Goal: Task Accomplishment & Management: Manage account settings

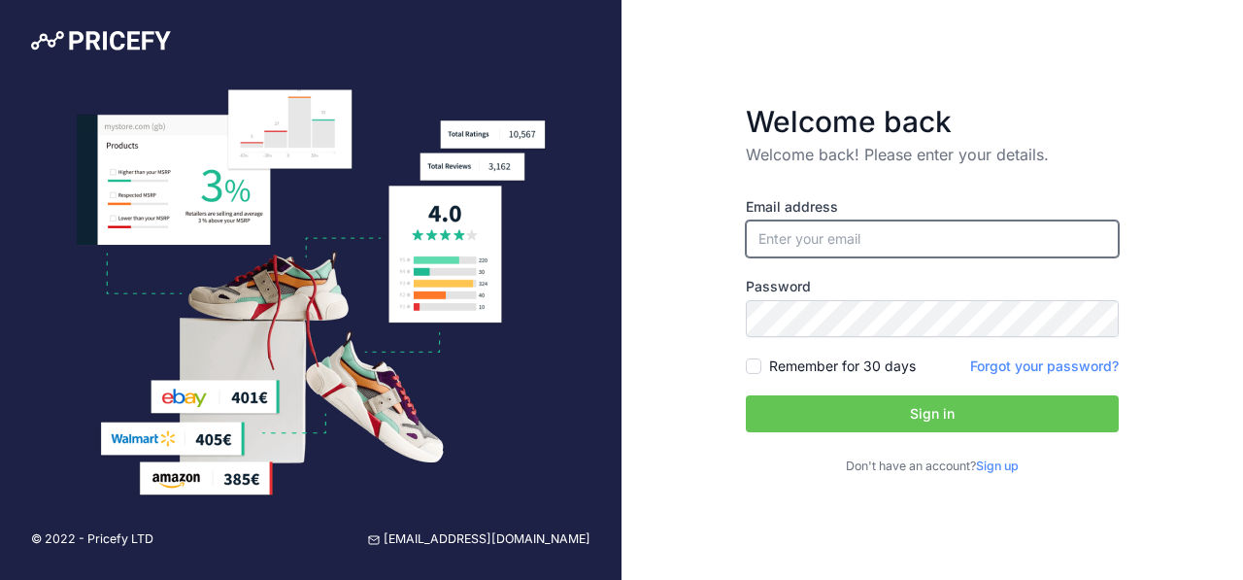
type input "[EMAIL_ADDRESS][DOMAIN_NAME]"
click at [836, 241] on input "[EMAIL_ADDRESS][DOMAIN_NAME]" at bounding box center [932, 238] width 373 height 37
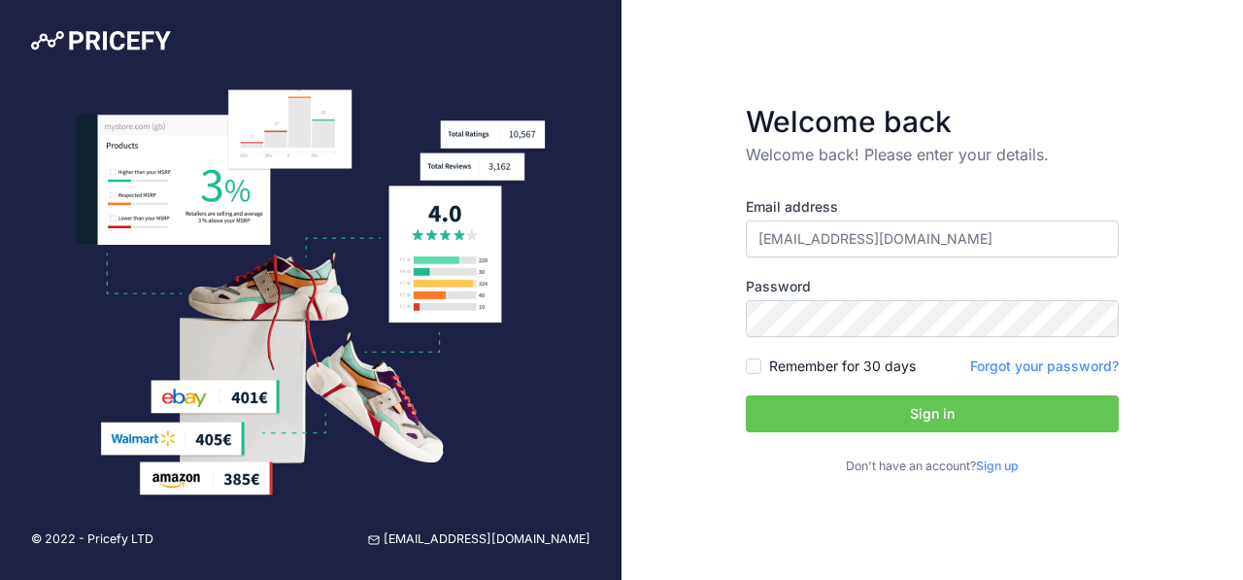
click at [899, 420] on button "Sign in" at bounding box center [932, 413] width 373 height 37
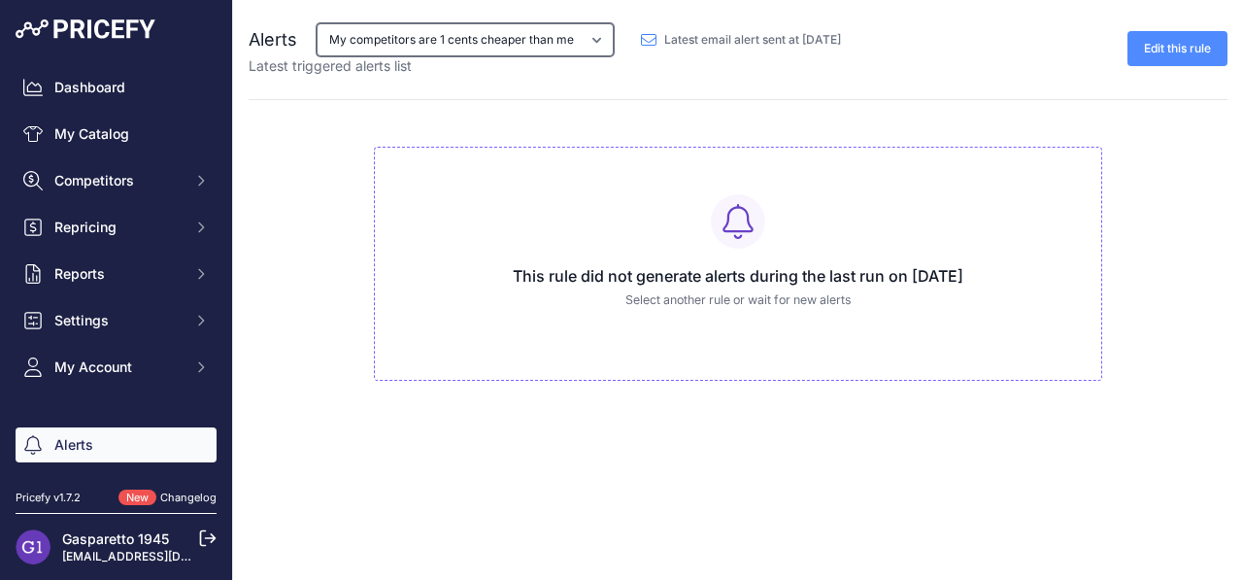
click at [401, 46] on select "My competitors are 1 cents cheaper than me" at bounding box center [465, 39] width 297 height 33
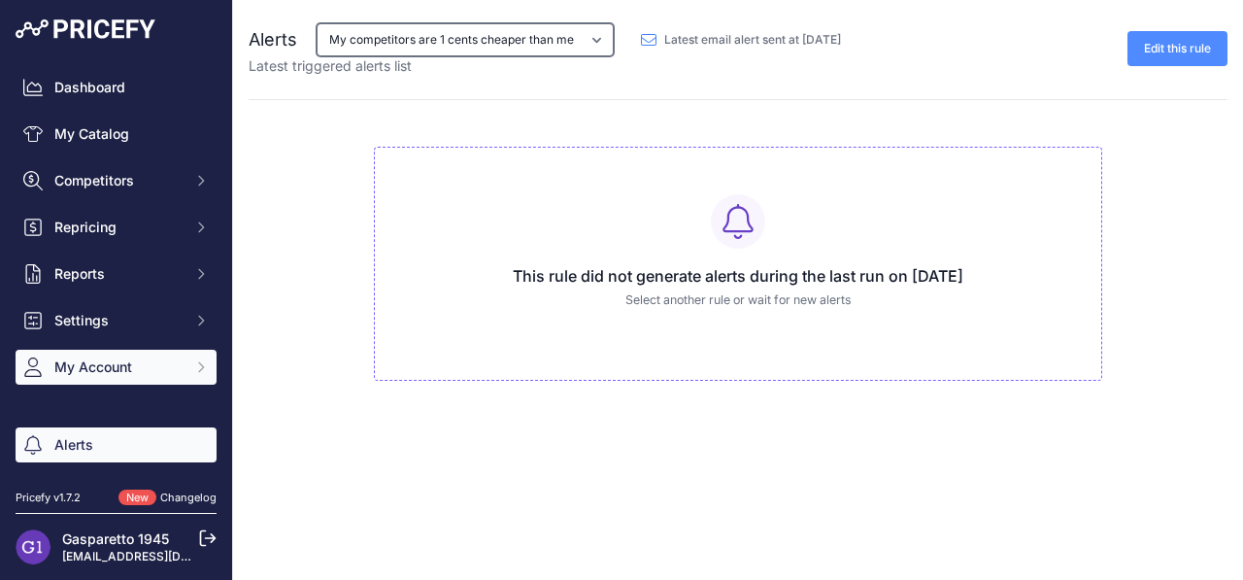
scroll to position [70, 0]
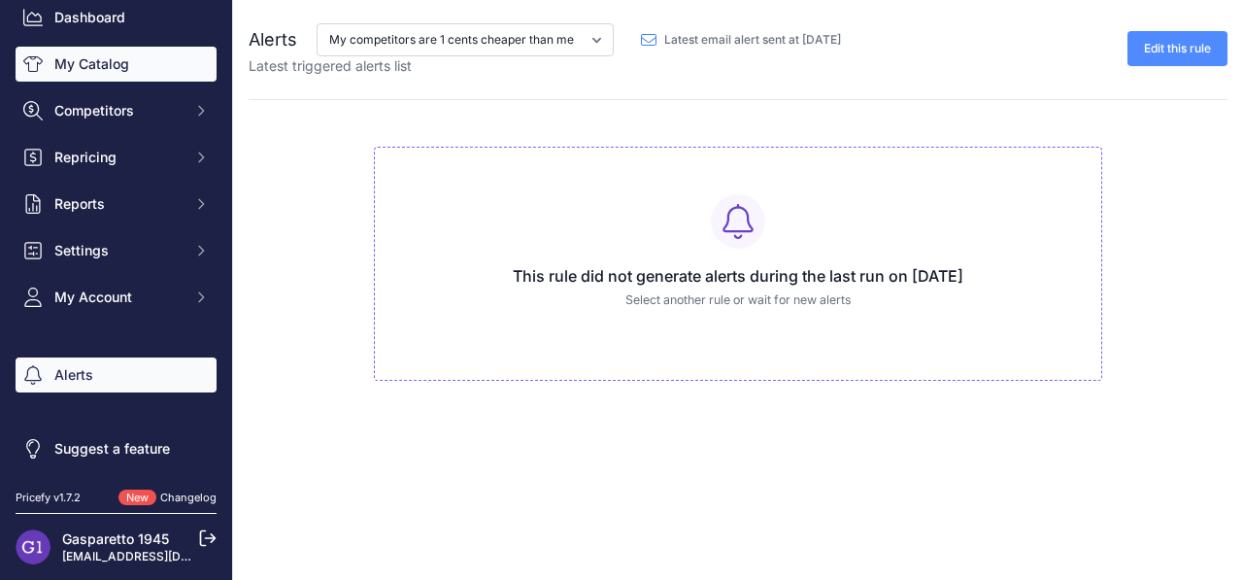
click at [110, 76] on link "My Catalog" at bounding box center [116, 64] width 201 height 35
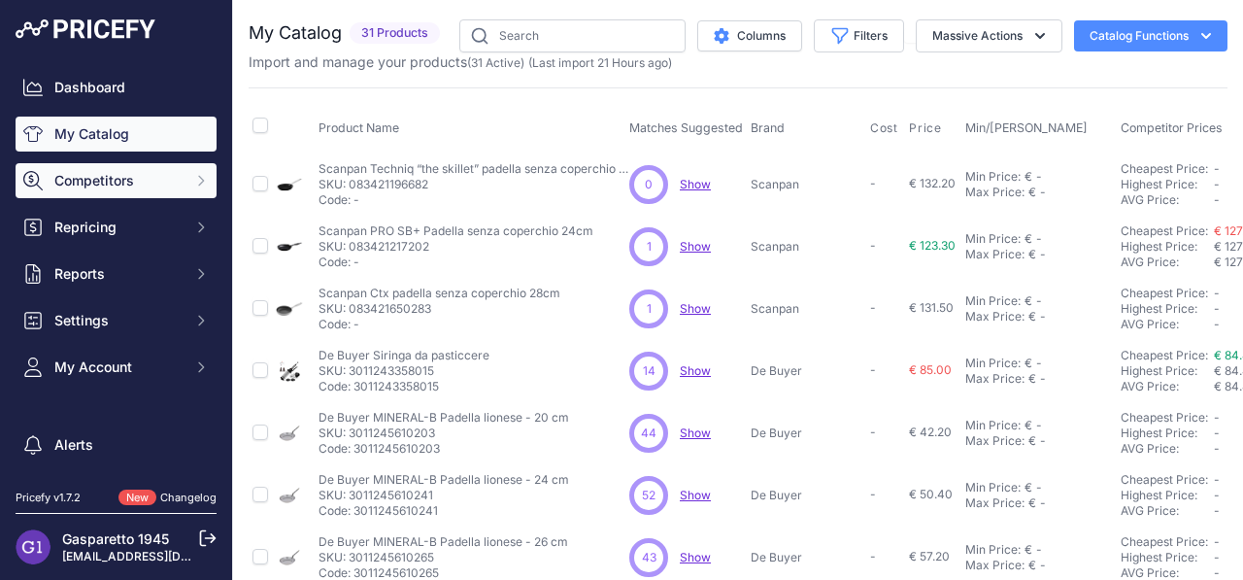
click at [124, 192] on button "Competitors" at bounding box center [116, 180] width 201 height 35
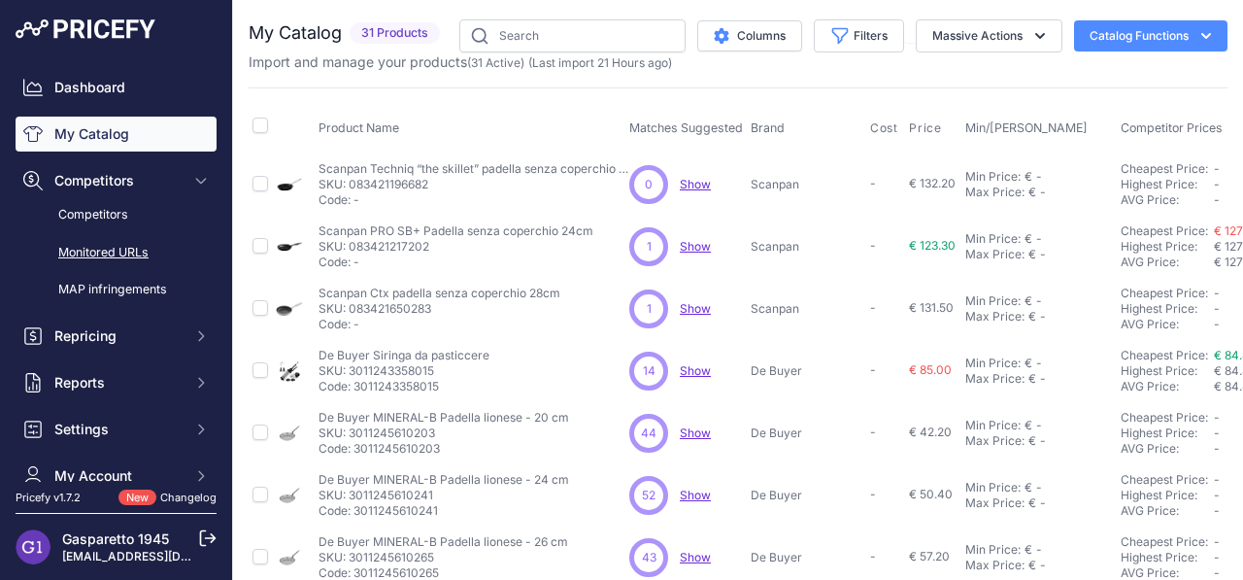
click at [123, 256] on link "Monitored URLs" at bounding box center [116, 253] width 201 height 34
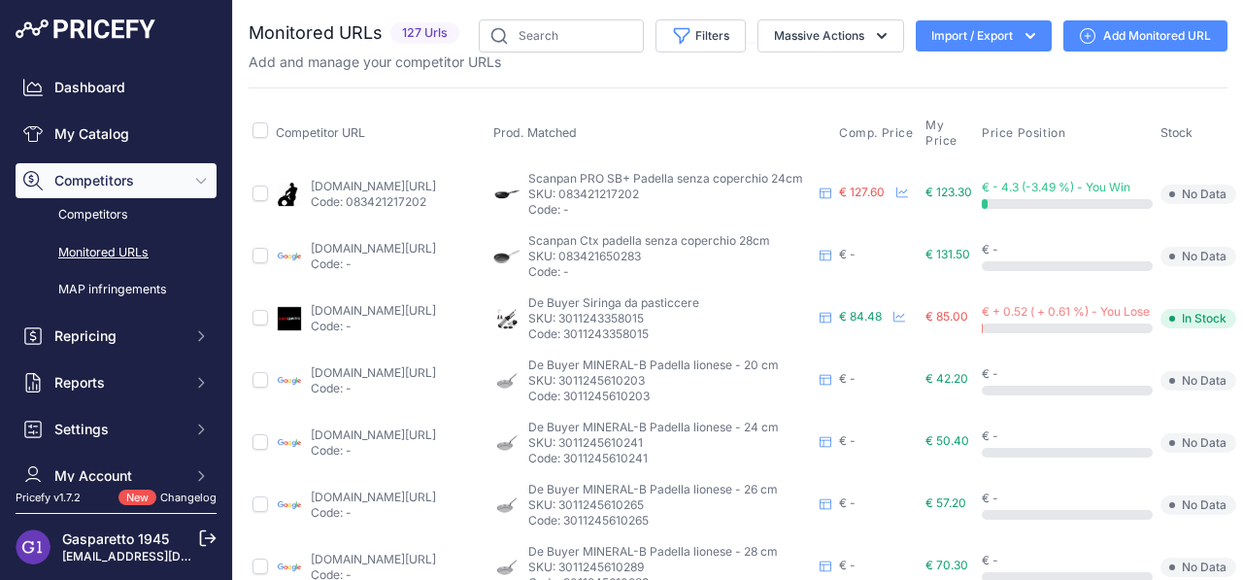
scroll to position [0, 195]
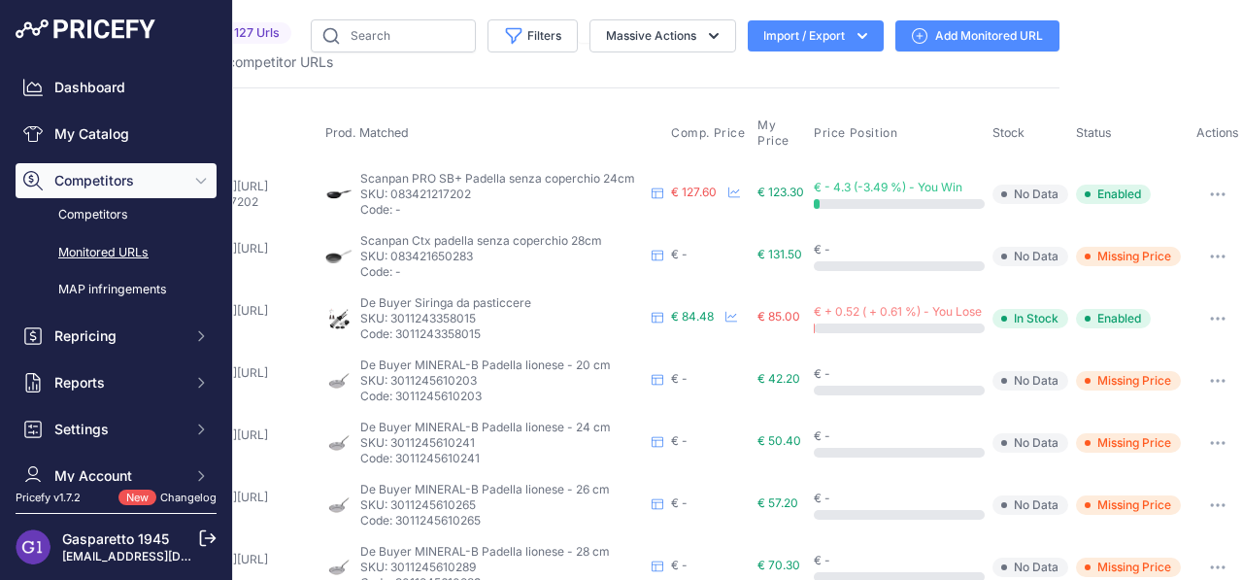
click at [1222, 318] on icon "button" at bounding box center [1223, 319] width 2 height 2
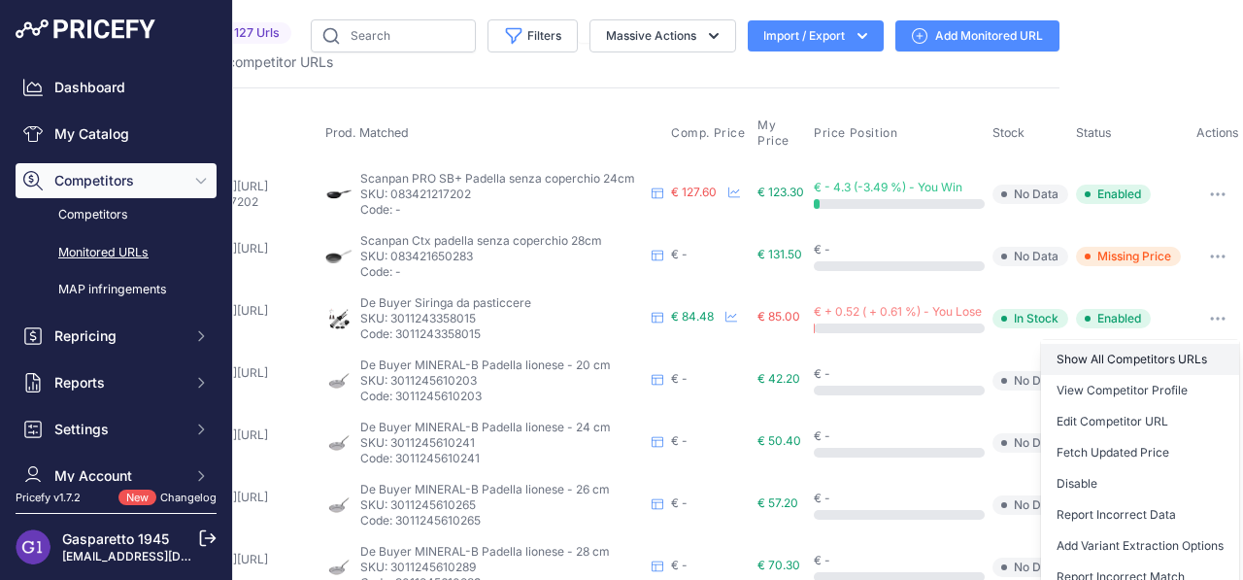
click at [1202, 359] on link "Show All Competitors URLs" at bounding box center [1140, 359] width 198 height 31
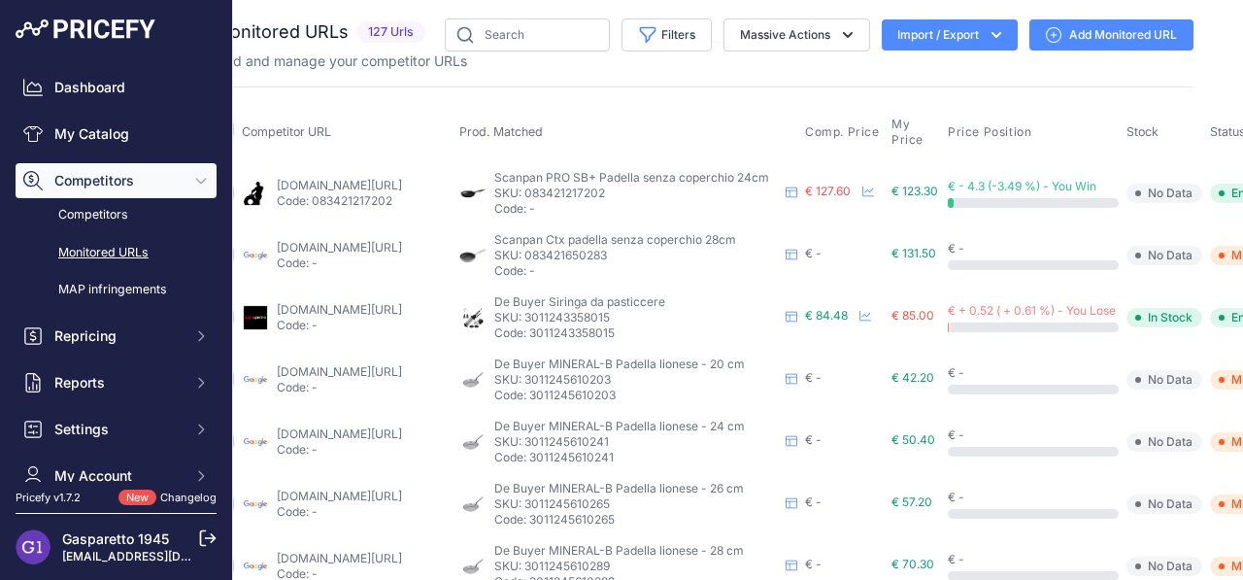
scroll to position [1, 195]
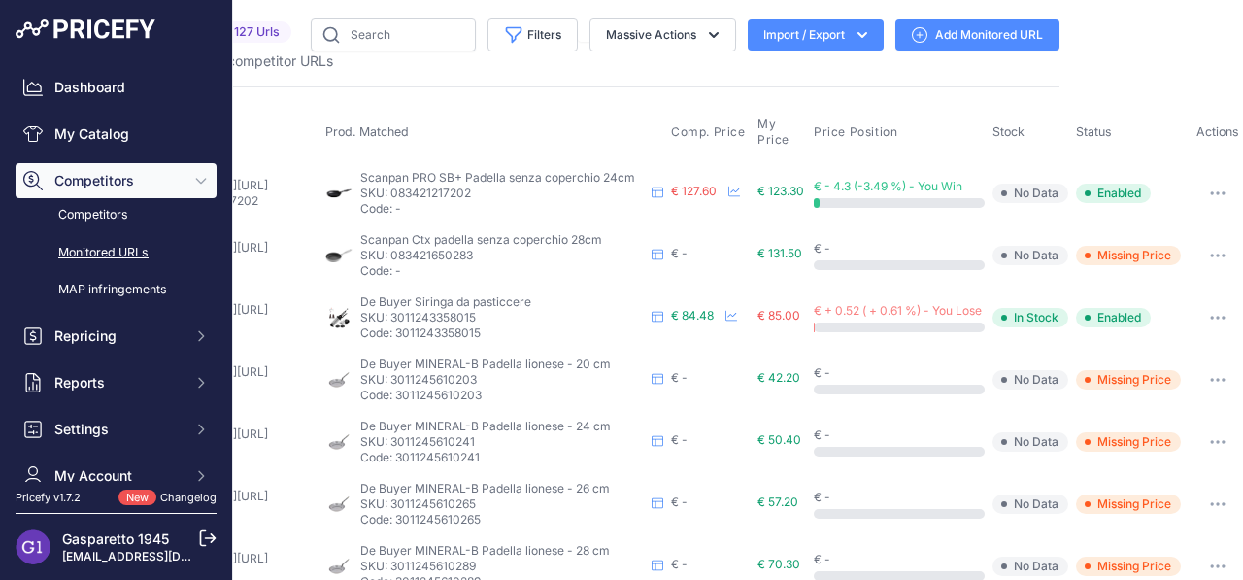
click at [1222, 317] on icon "button" at bounding box center [1218, 318] width 16 height 4
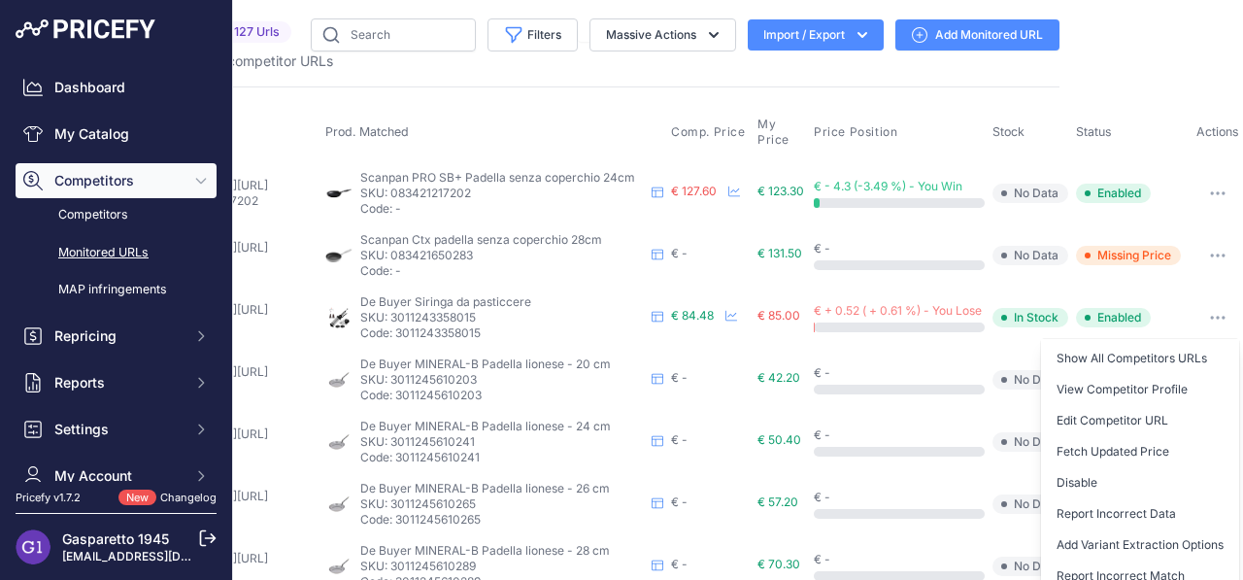
scroll to position [7, 195]
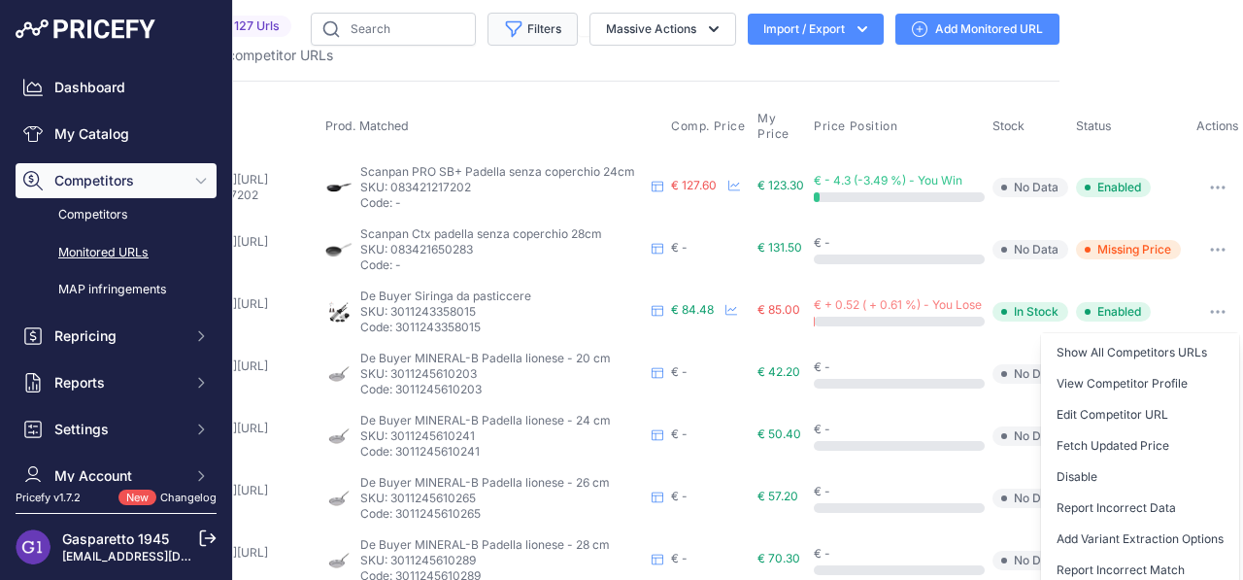
click at [527, 33] on button "Filters" at bounding box center [532, 29] width 90 height 33
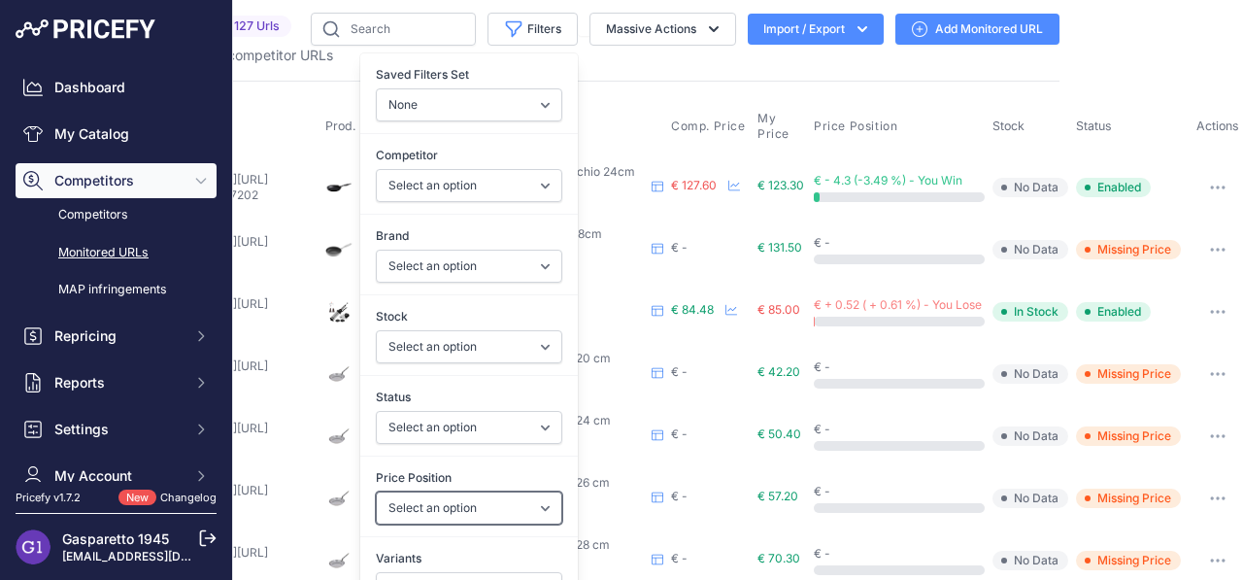
click at [466, 491] on select "Select an option I am lower Same price I am higher" at bounding box center [469, 507] width 186 height 33
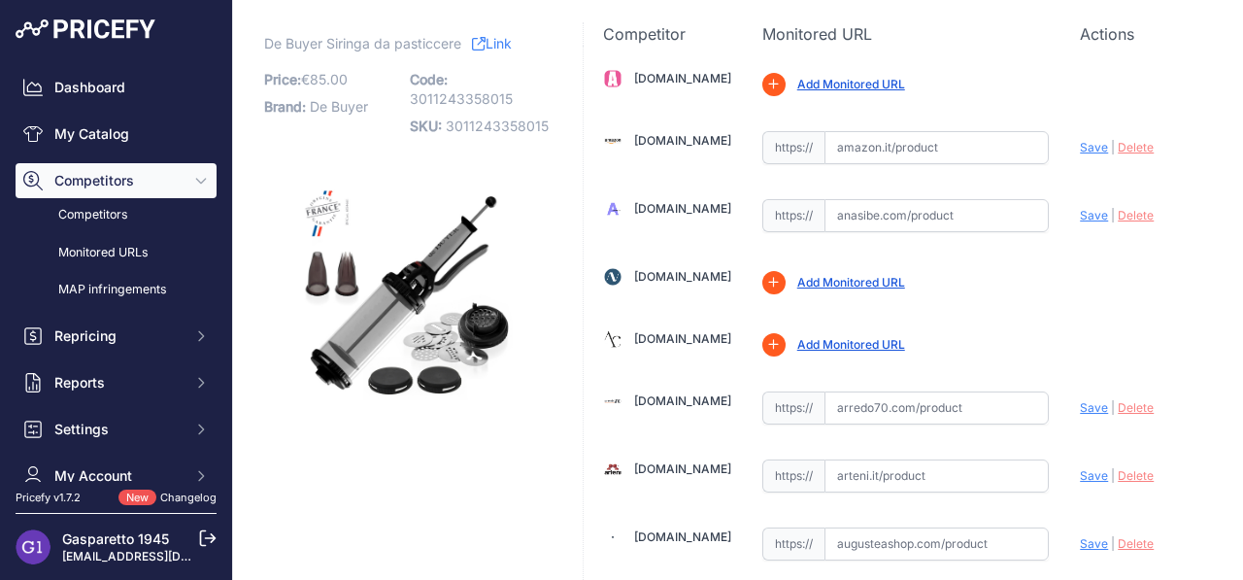
scroll to position [71, 0]
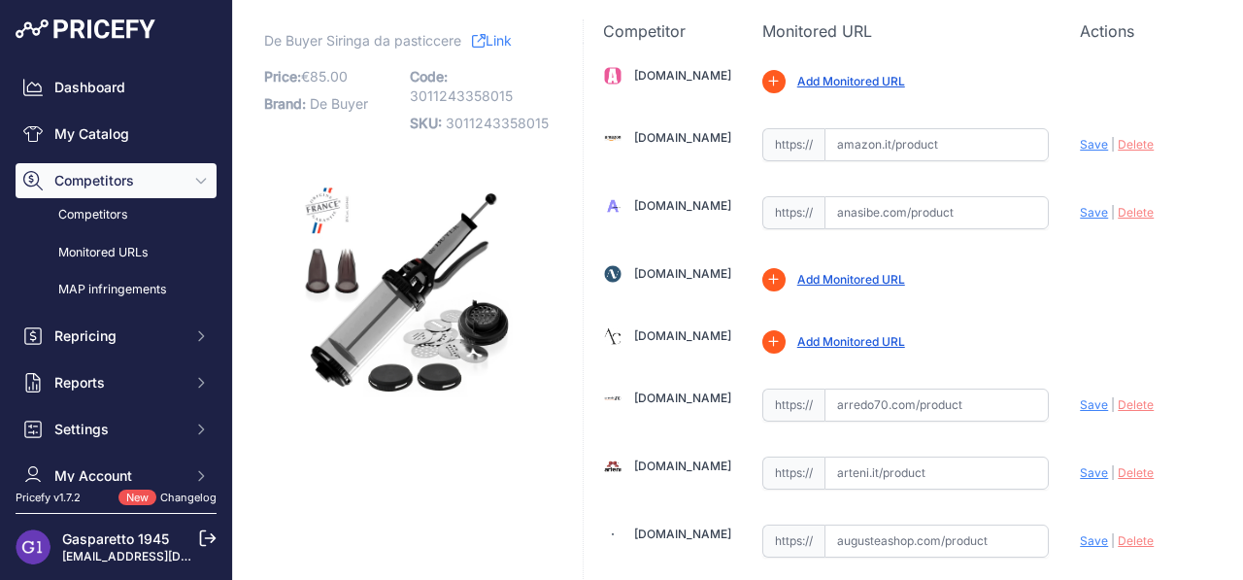
click at [889, 346] on link "Add Monitored URL" at bounding box center [851, 341] width 108 height 15
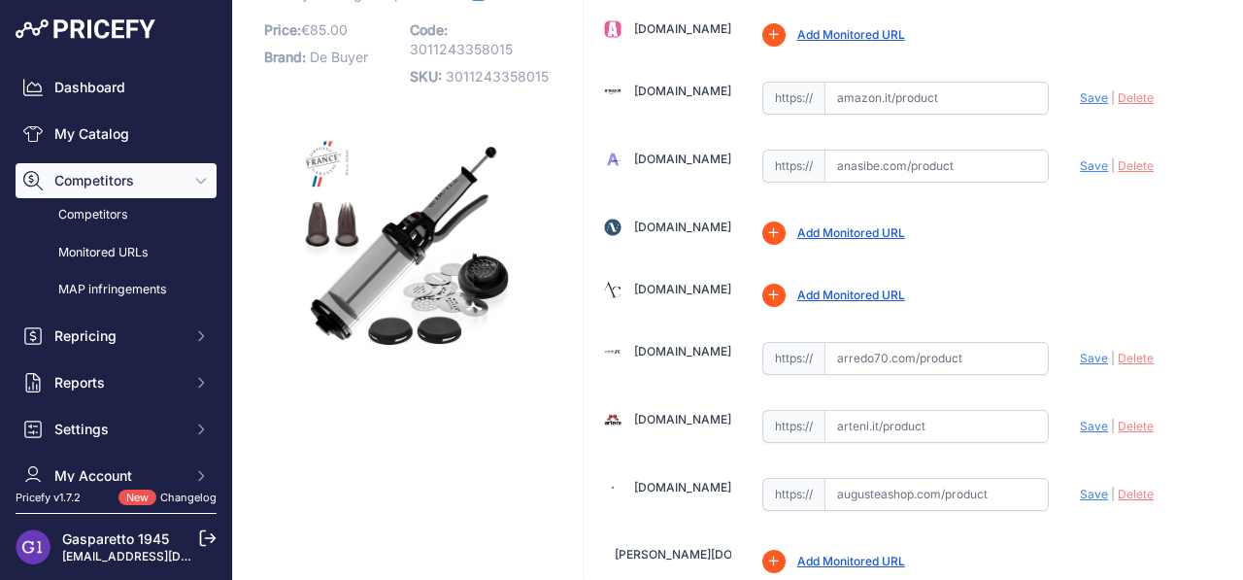
scroll to position [118, 0]
click at [681, 294] on link "[DOMAIN_NAME]" at bounding box center [682, 288] width 97 height 15
click at [851, 293] on link "Add Monitored URL" at bounding box center [851, 293] width 108 height 15
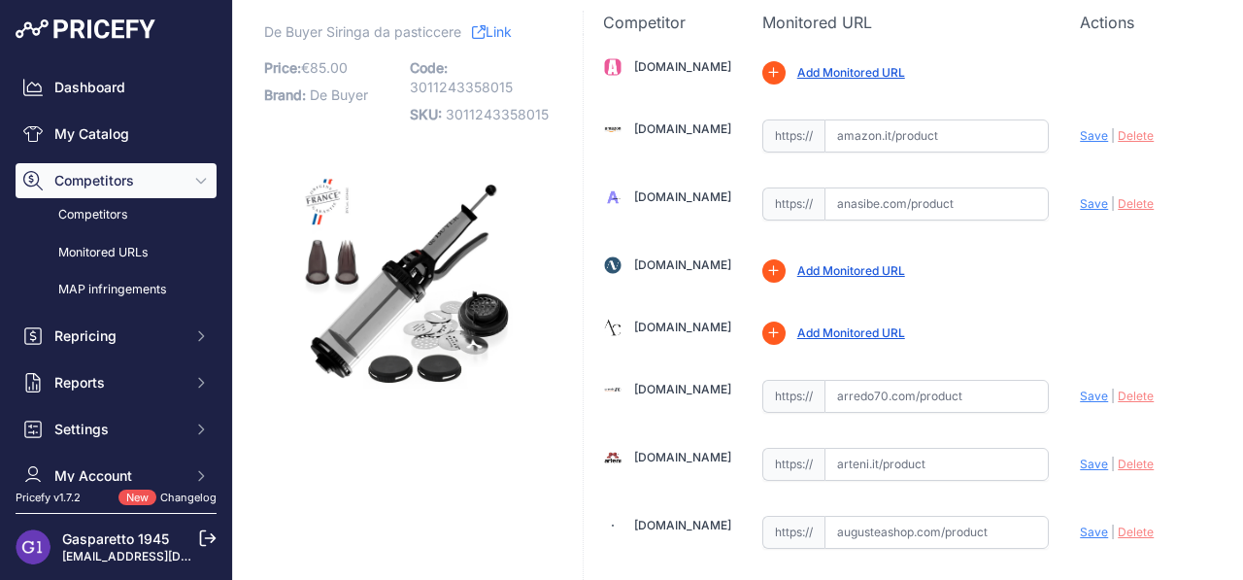
scroll to position [74, 0]
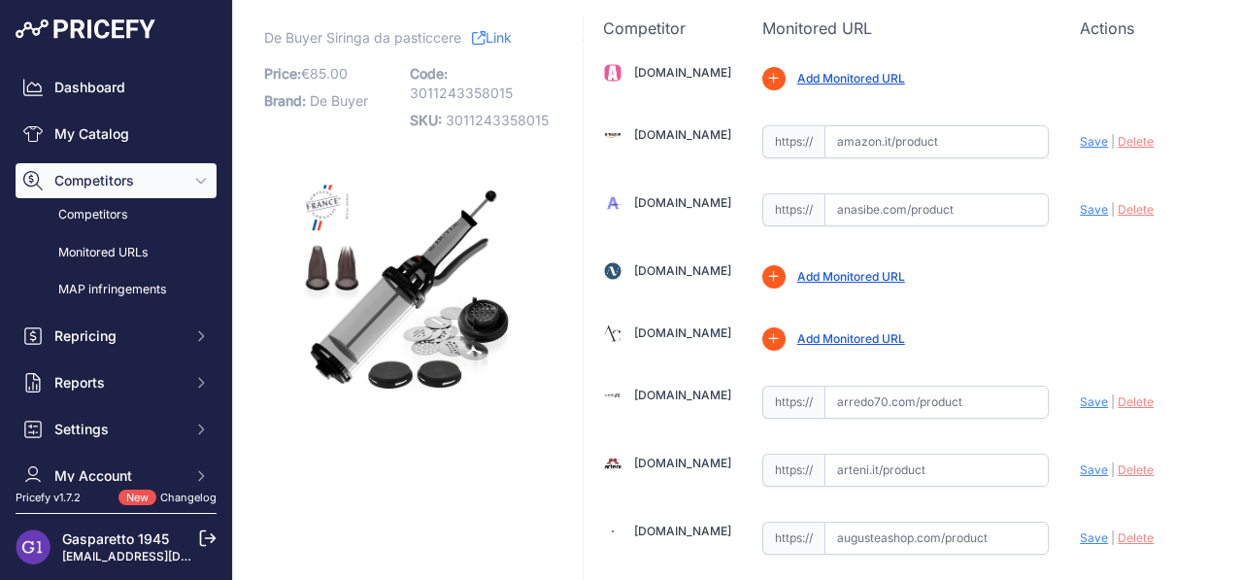
click at [485, 95] on span "3011243358015" at bounding box center [461, 92] width 103 height 17
copy span "3011243358015"
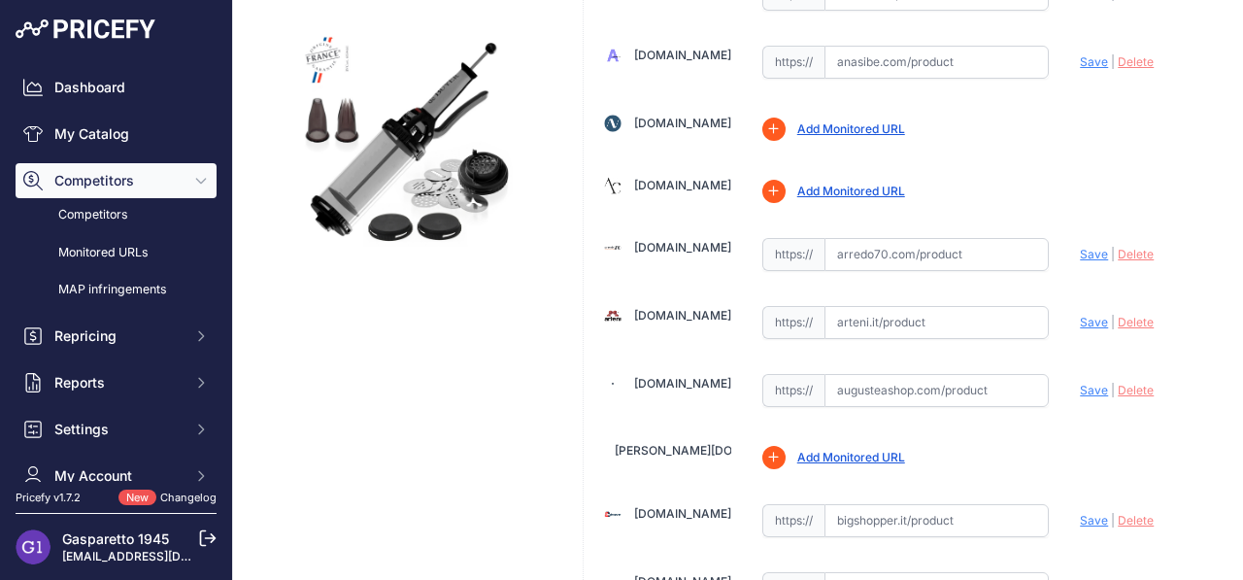
scroll to position [227, 0]
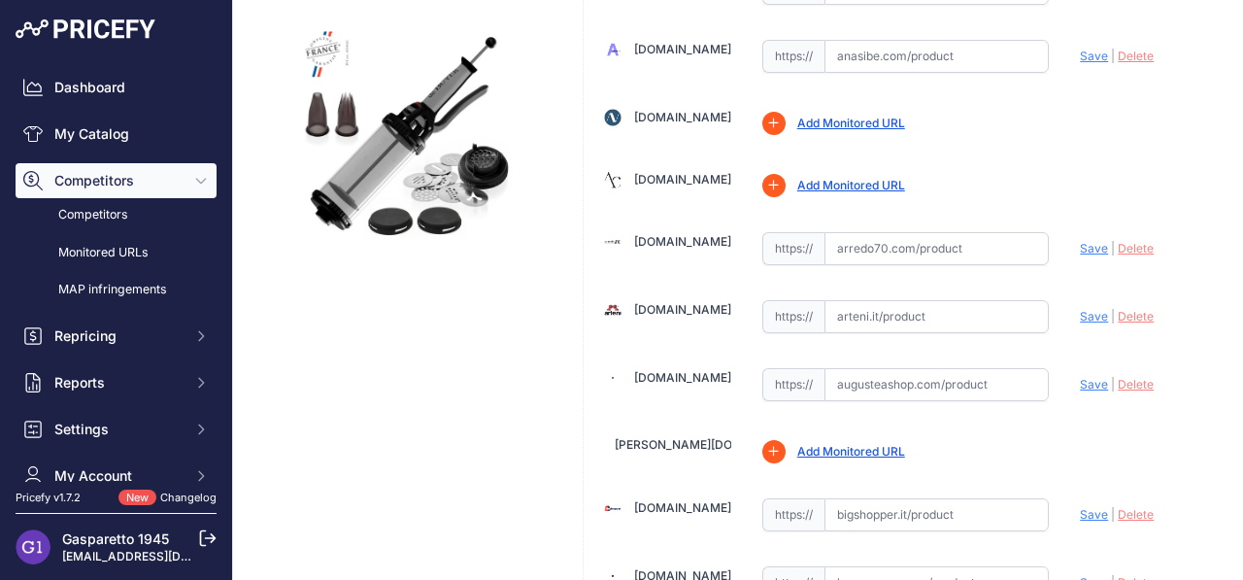
click at [888, 318] on input "text" at bounding box center [936, 316] width 225 height 33
click at [670, 314] on link "Arteni.it" at bounding box center [682, 309] width 97 height 15
click at [943, 314] on input "text" at bounding box center [936, 316] width 225 height 33
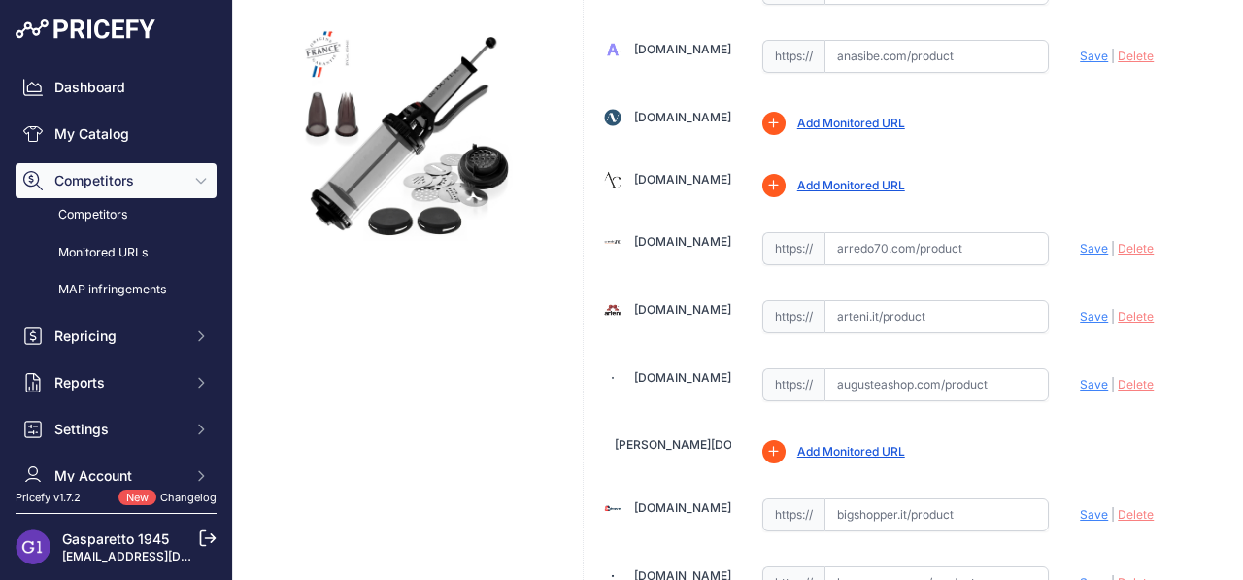
paste input "/it/"
type input "/it/"
drag, startPoint x: 917, startPoint y: 326, endPoint x: 798, endPoint y: 326, distance: 118.5
click at [798, 326] on div "https:// /it/ Valid Invalid" at bounding box center [905, 316] width 287 height 33
paste input "https://www.arteni.it/it/"
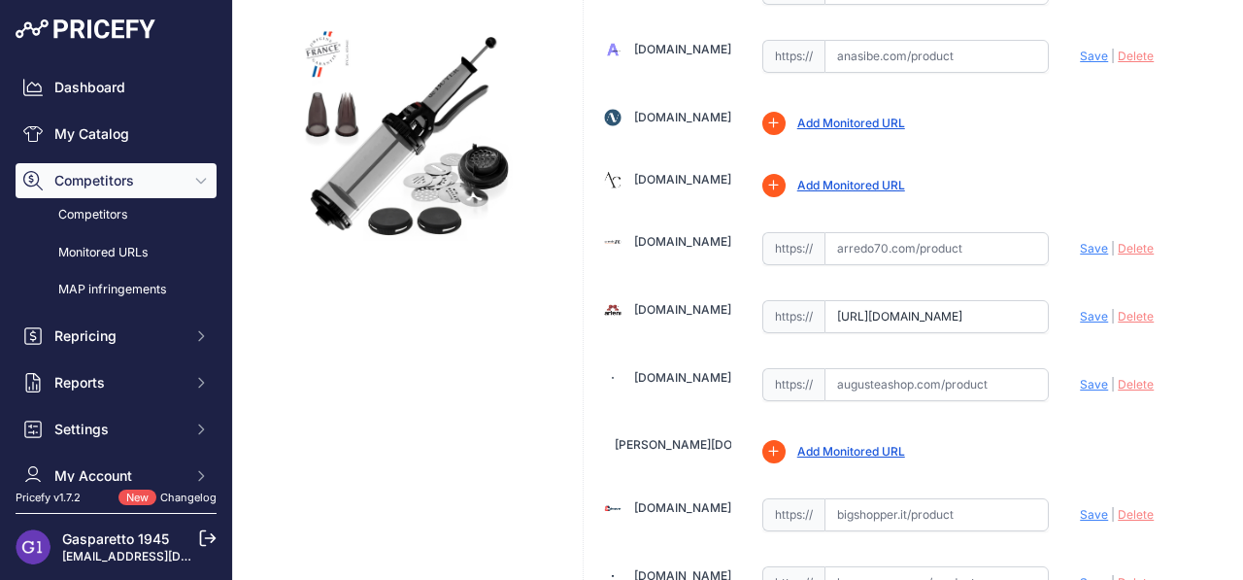
click at [871, 321] on input "https://www.arteni.it/it" at bounding box center [936, 316] width 225 height 33
click at [1088, 315] on span "Save" at bounding box center [1094, 316] width 28 height 15
type input "https://www.arteni.it/it?prirule_jdsnikfkfjsd=8875"
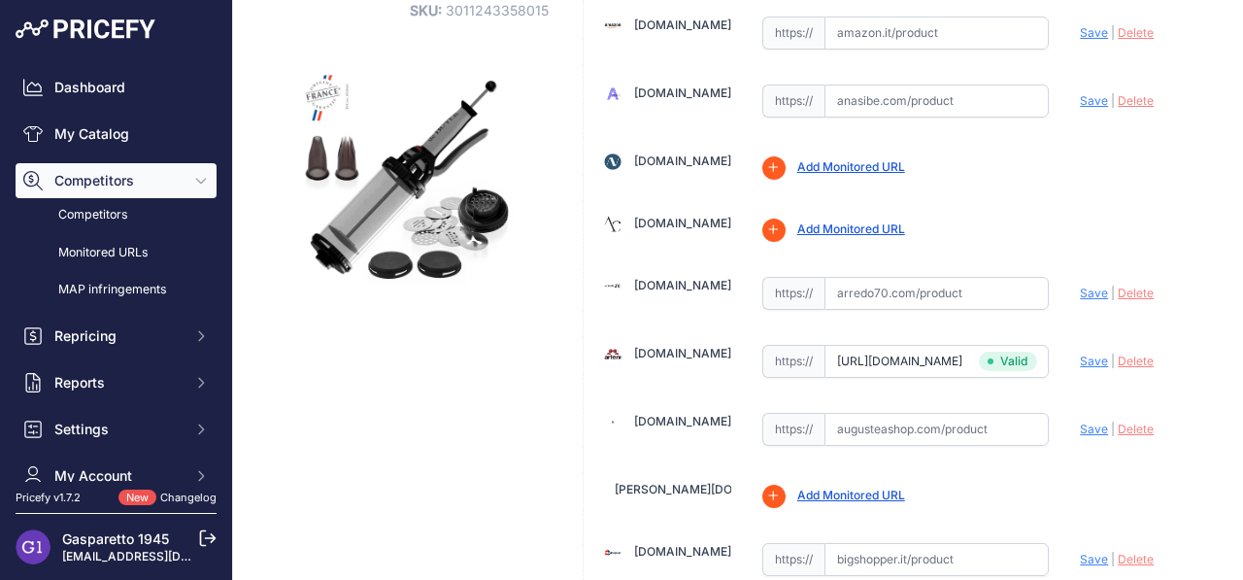
scroll to position [271, 0]
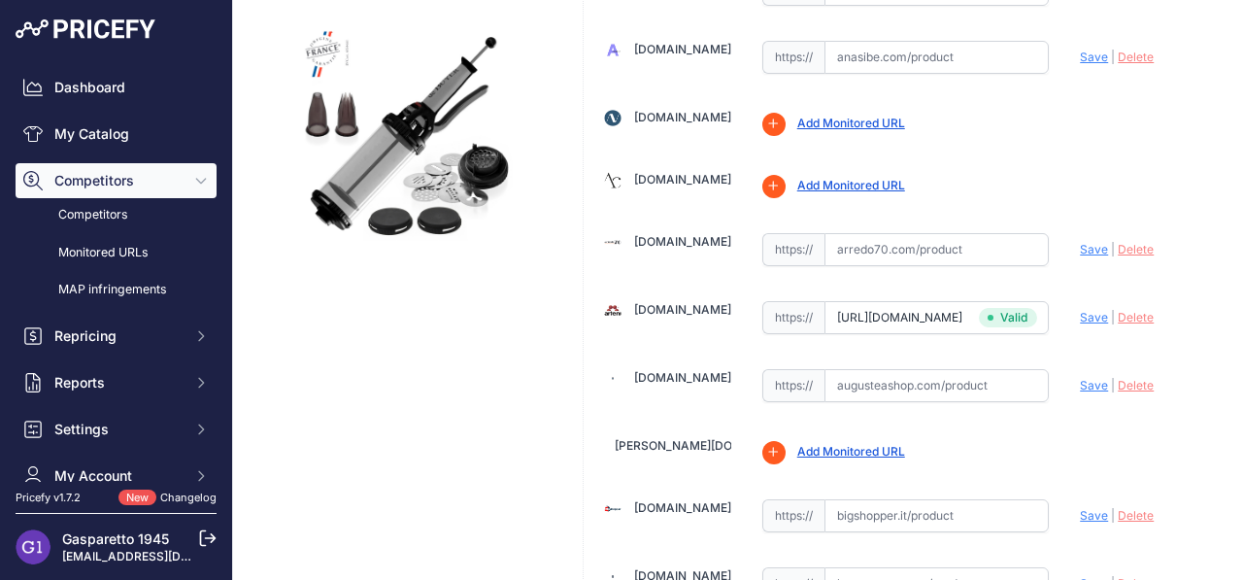
click at [704, 379] on link "Augusteashop.com" at bounding box center [682, 377] width 97 height 15
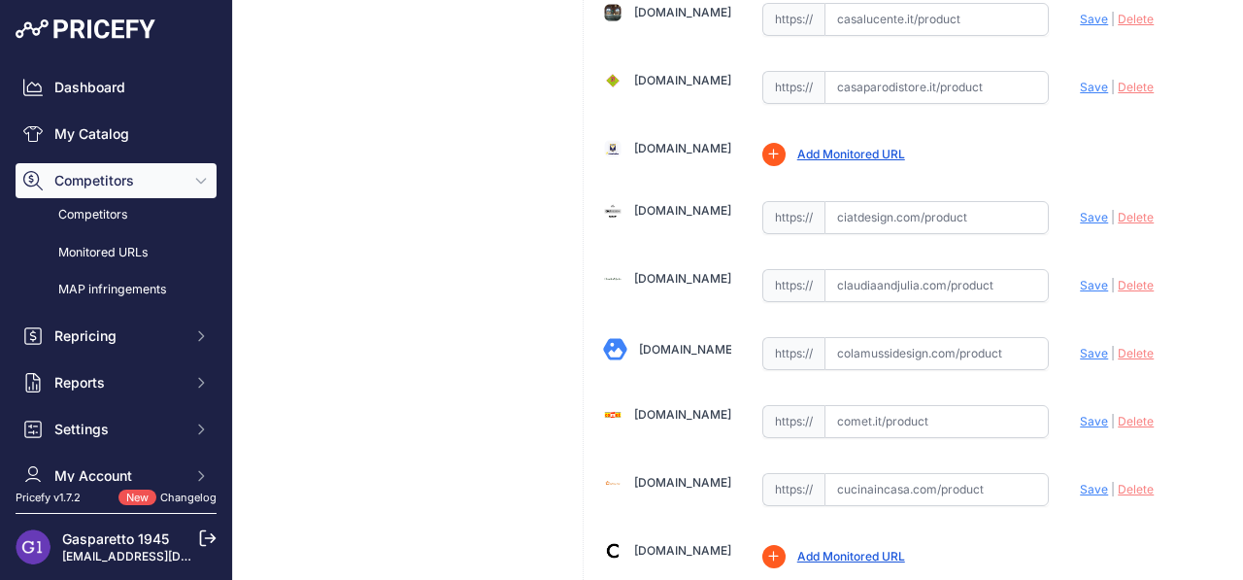
scroll to position [0, 0]
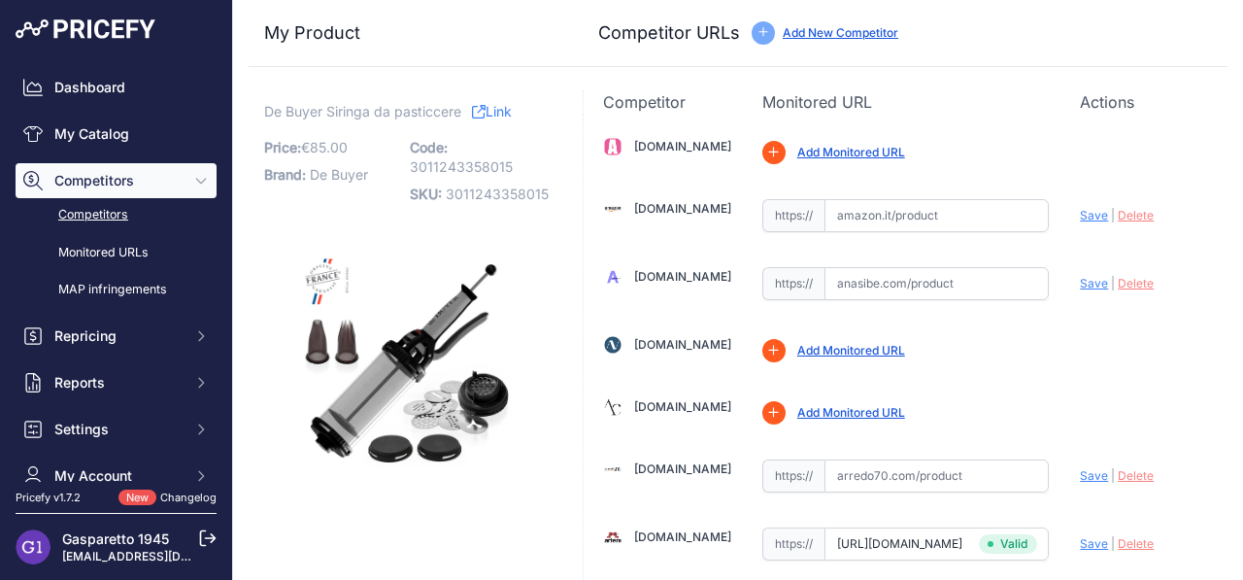
click at [84, 217] on link "Competitors" at bounding box center [116, 215] width 201 height 34
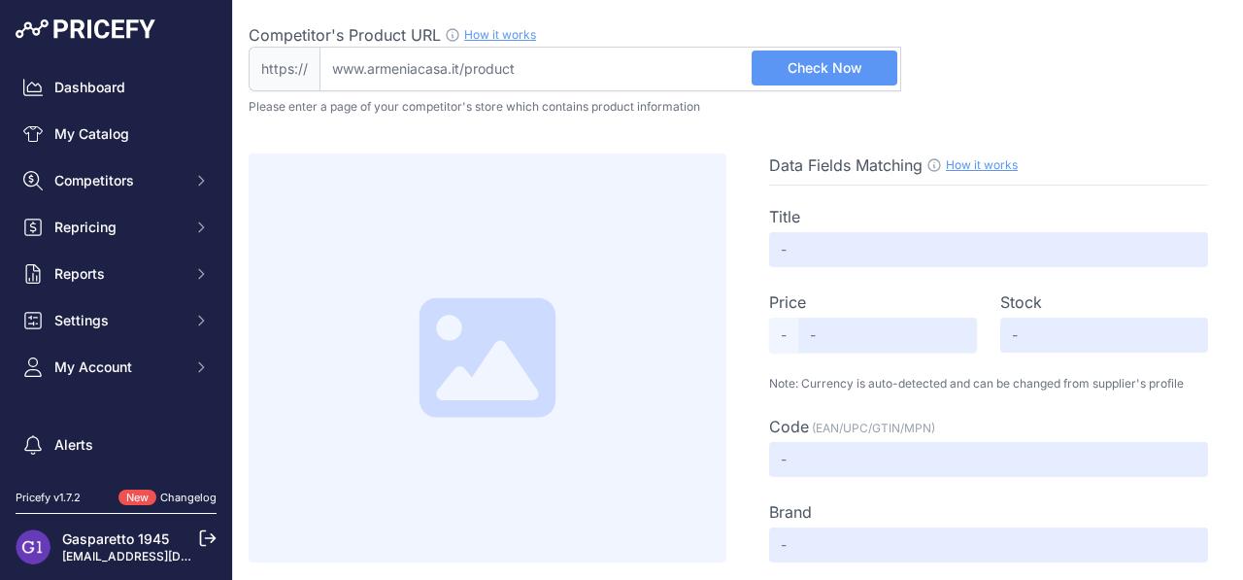
click at [810, 77] on span "Check Now" at bounding box center [824, 67] width 75 height 19
drag, startPoint x: 497, startPoint y: 72, endPoint x: 577, endPoint y: 72, distance: 79.6
click at [577, 72] on input "Competitor's Product URL How it works In order to create your competitor's extr…" at bounding box center [610, 69] width 582 height 45
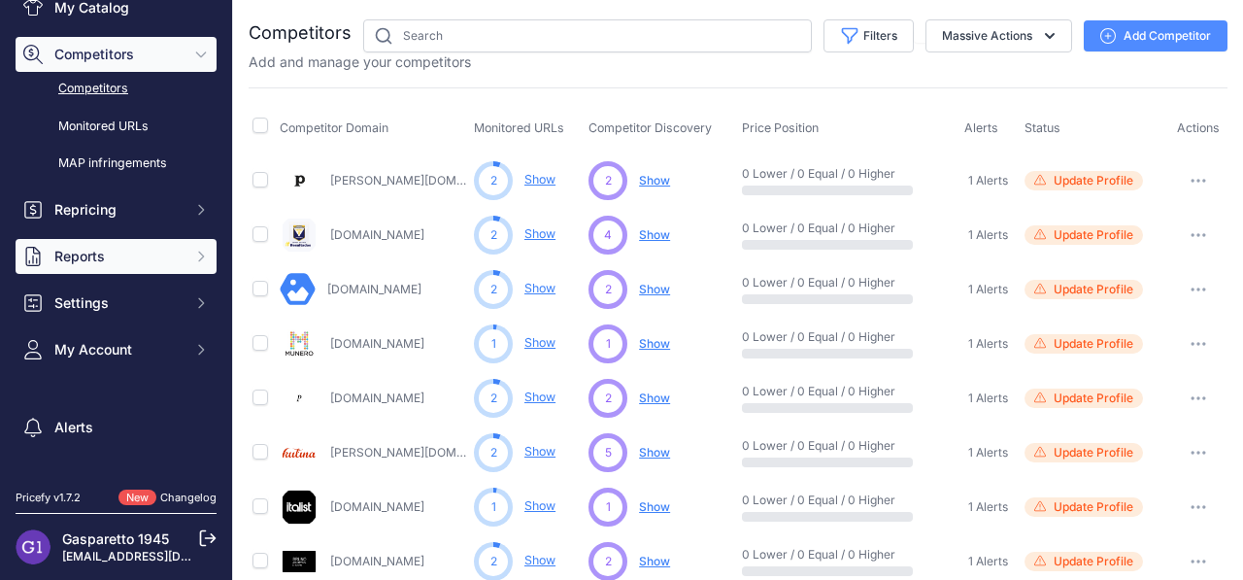
scroll to position [179, 0]
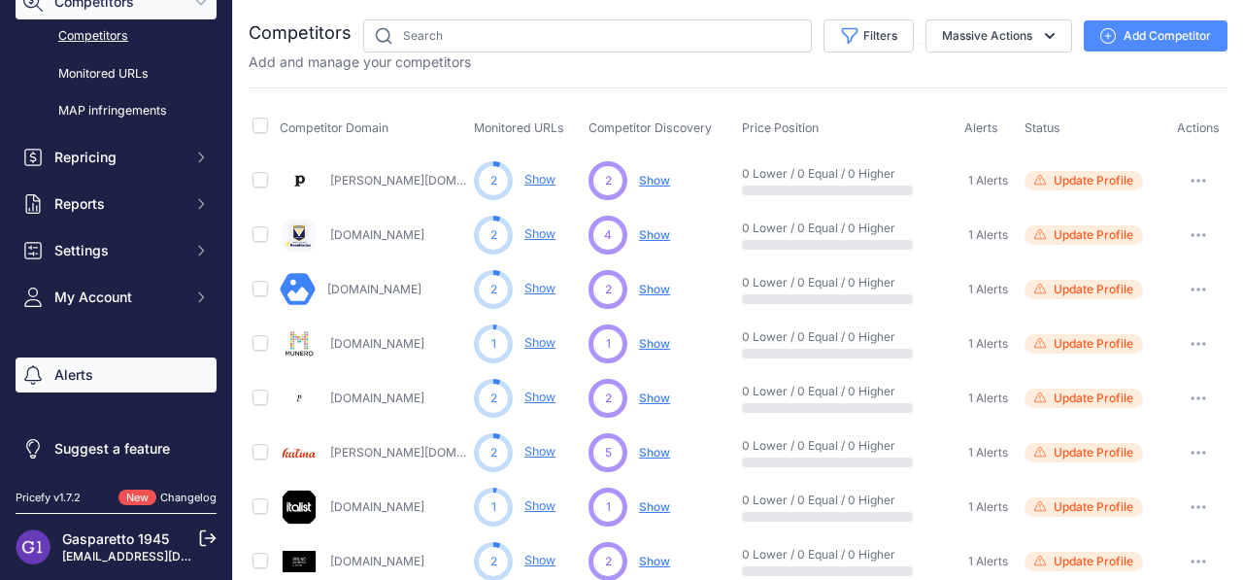
click at [89, 380] on link "Alerts" at bounding box center [116, 374] width 201 height 35
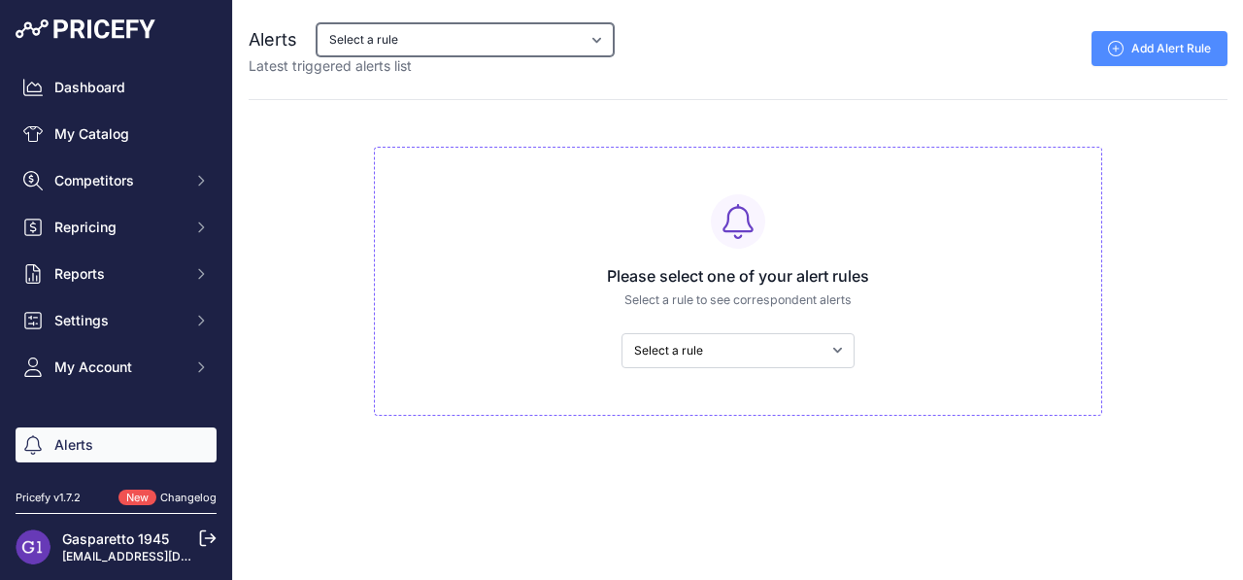
click at [541, 36] on select "Select a rule My competitors are 1 cents cheaper than me" at bounding box center [465, 39] width 297 height 33
select select "8403"
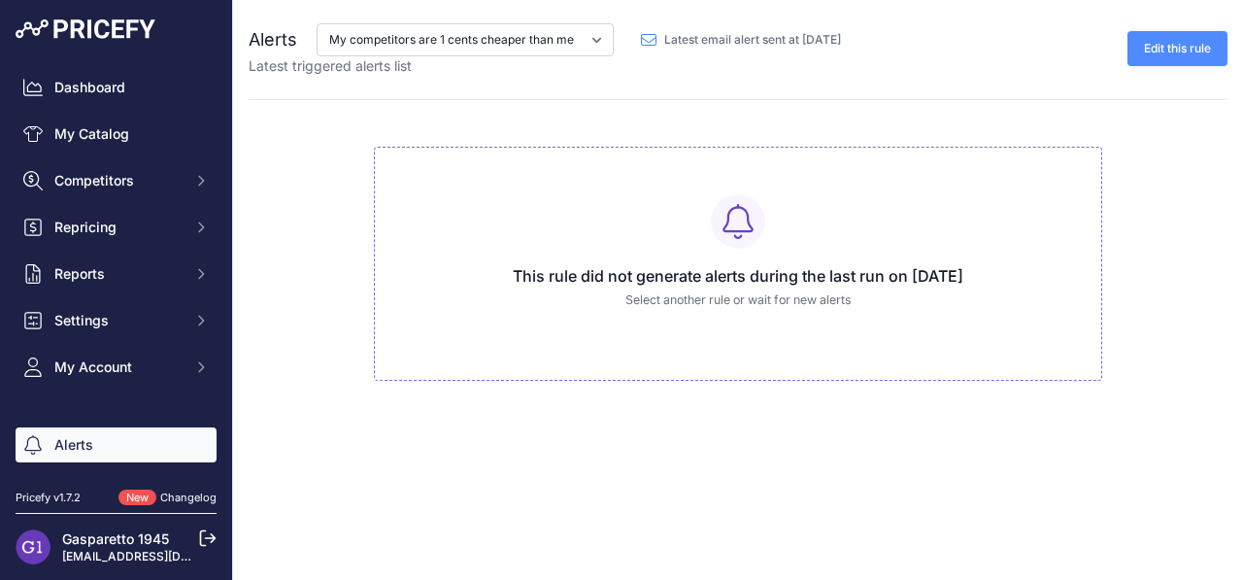
click at [1175, 49] on link "Edit this rule" at bounding box center [1177, 48] width 100 height 35
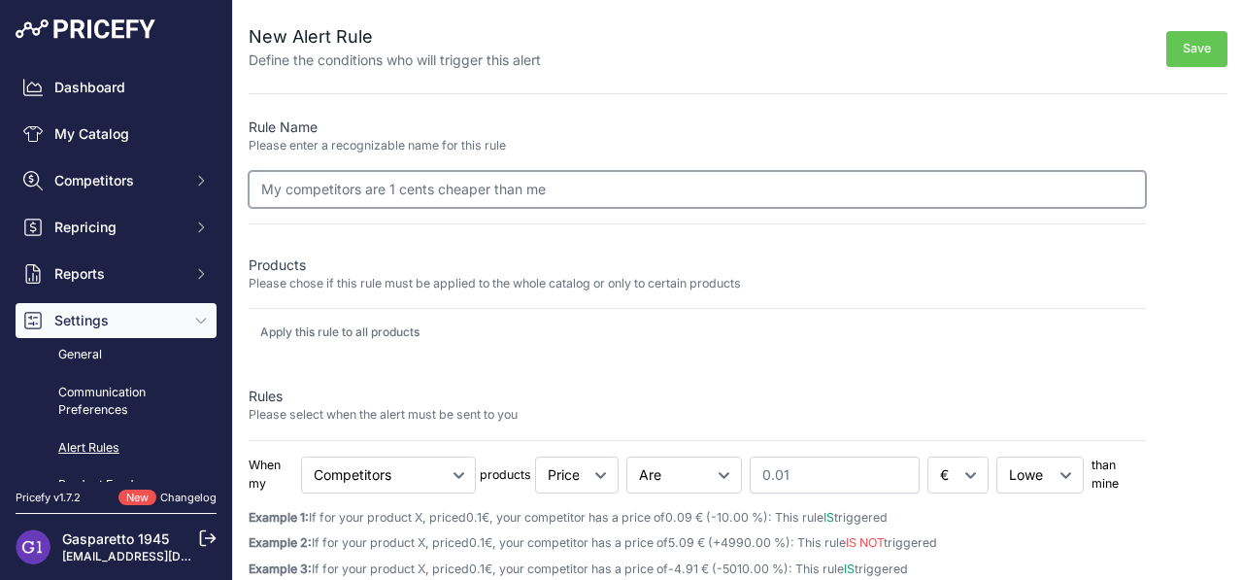
drag, startPoint x: 264, startPoint y: 187, endPoint x: 292, endPoint y: 189, distance: 28.2
click at [292, 189] on input "My competitors are 1 cents cheaper than me" at bounding box center [697, 189] width 897 height 37
drag, startPoint x: 346, startPoint y: 188, endPoint x: 590, endPoint y: 179, distance: 244.9
click at [584, 184] on input "Competitors are 1 cents cheaper than me" at bounding box center [697, 189] width 897 height 37
type input "ATTENZIONE: Competitors con prezzo inferiore"
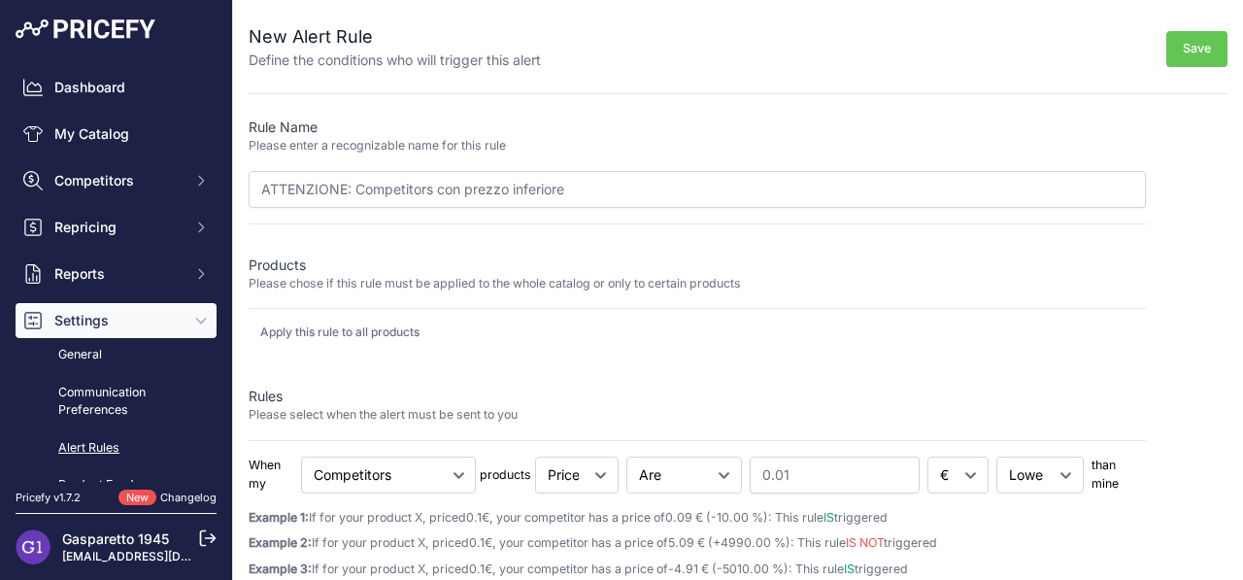
click at [1199, 50] on button "Save" at bounding box center [1196, 49] width 61 height 36
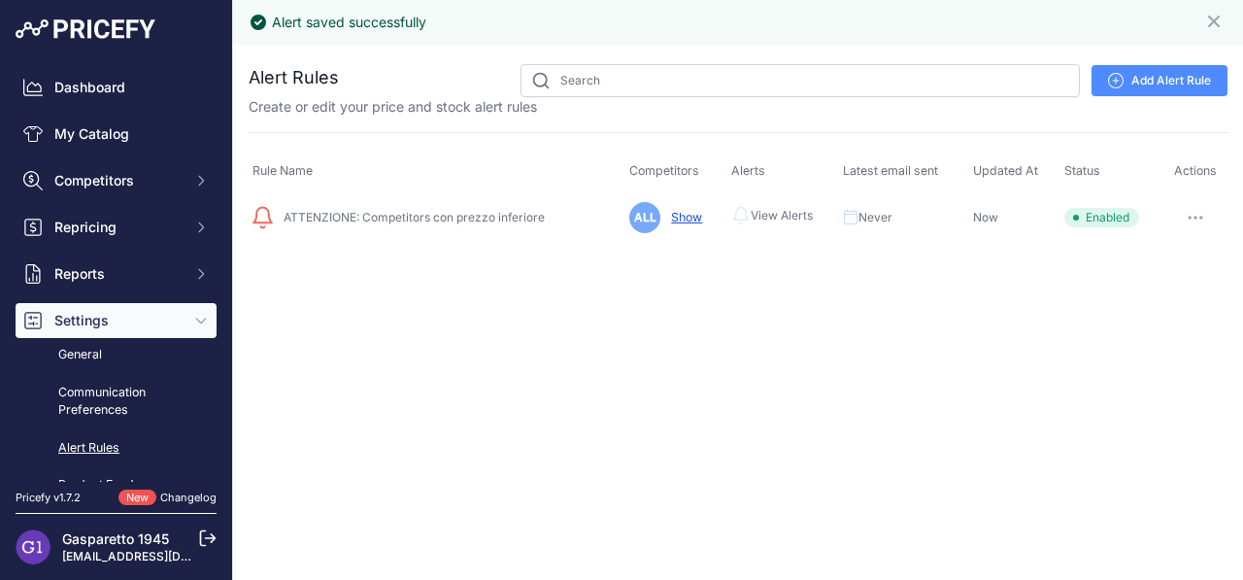
click at [1215, 220] on div at bounding box center [1195, 217] width 55 height 27
click at [1193, 222] on button "button" at bounding box center [1195, 217] width 39 height 27
click at [1176, 288] on link "Show Alerts" at bounding box center [1161, 289] width 124 height 31
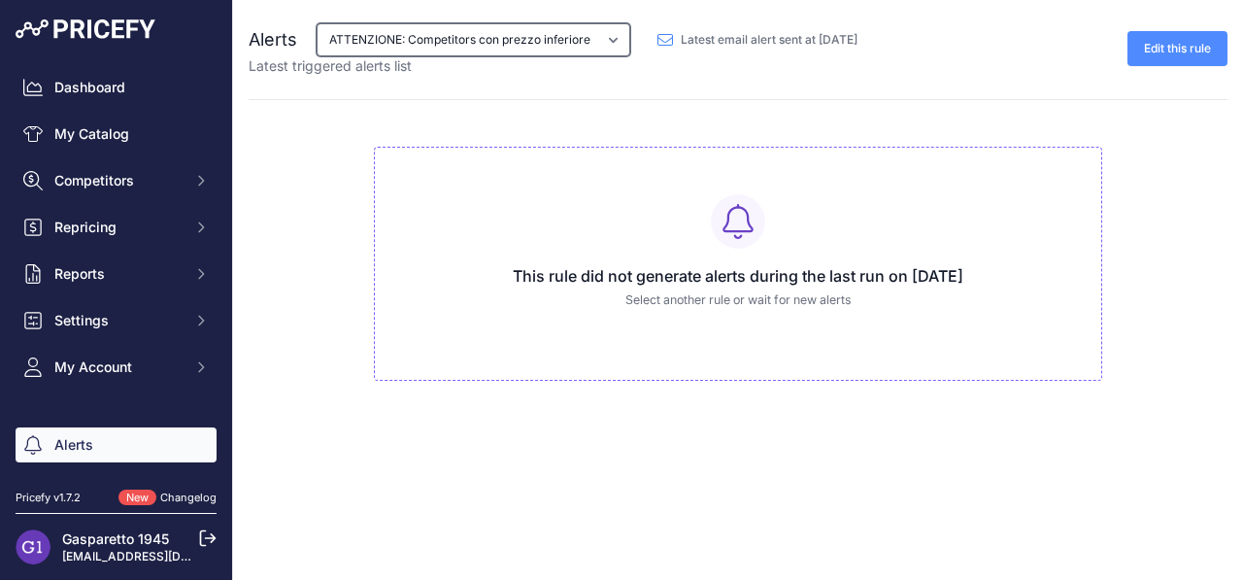
click at [552, 31] on select "ATTENZIONE: Competitors con prezzo inferiore" at bounding box center [474, 39] width 314 height 33
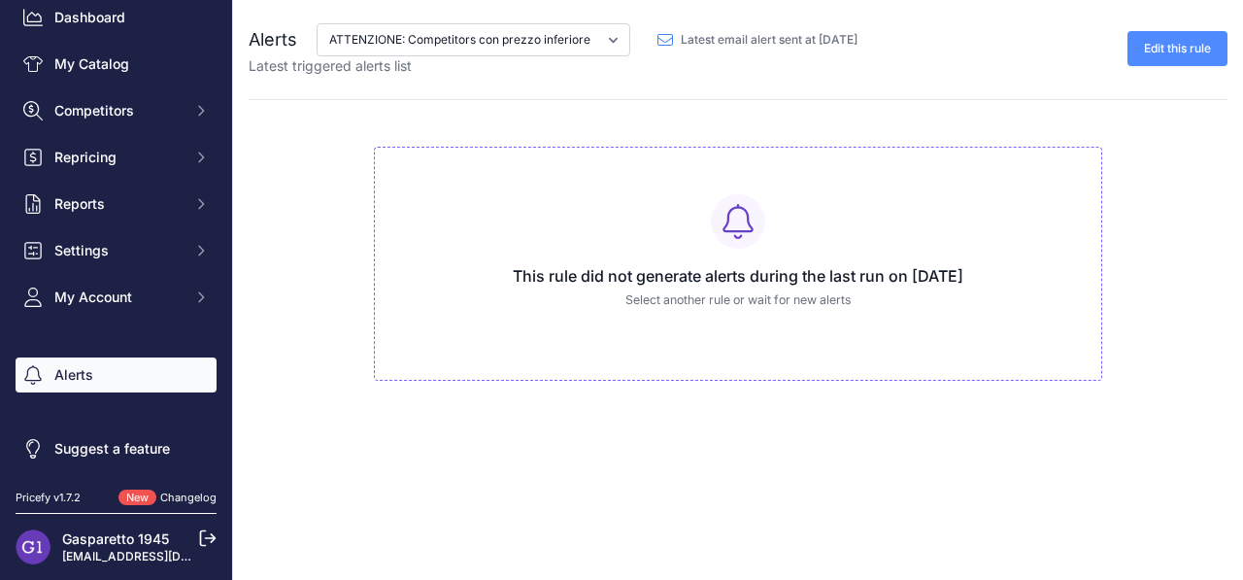
click at [84, 385] on link "Alerts" at bounding box center [116, 374] width 201 height 35
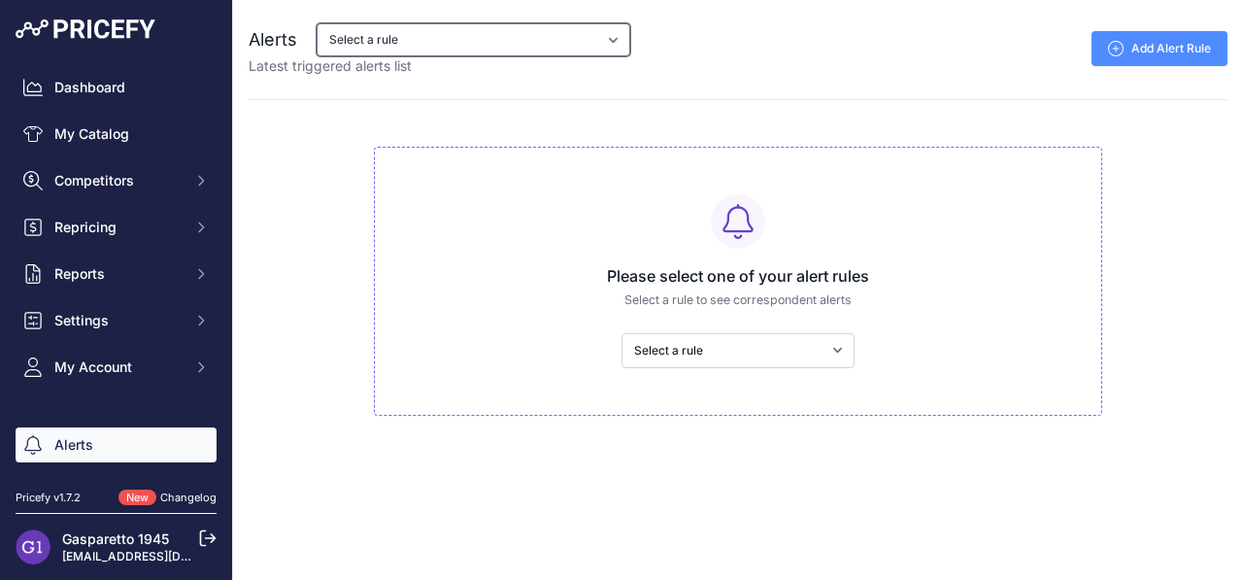
click at [489, 33] on select "Select a rule ATTENZIONE: Competitors con prezzo inferiore" at bounding box center [474, 39] width 314 height 33
select select "8403"
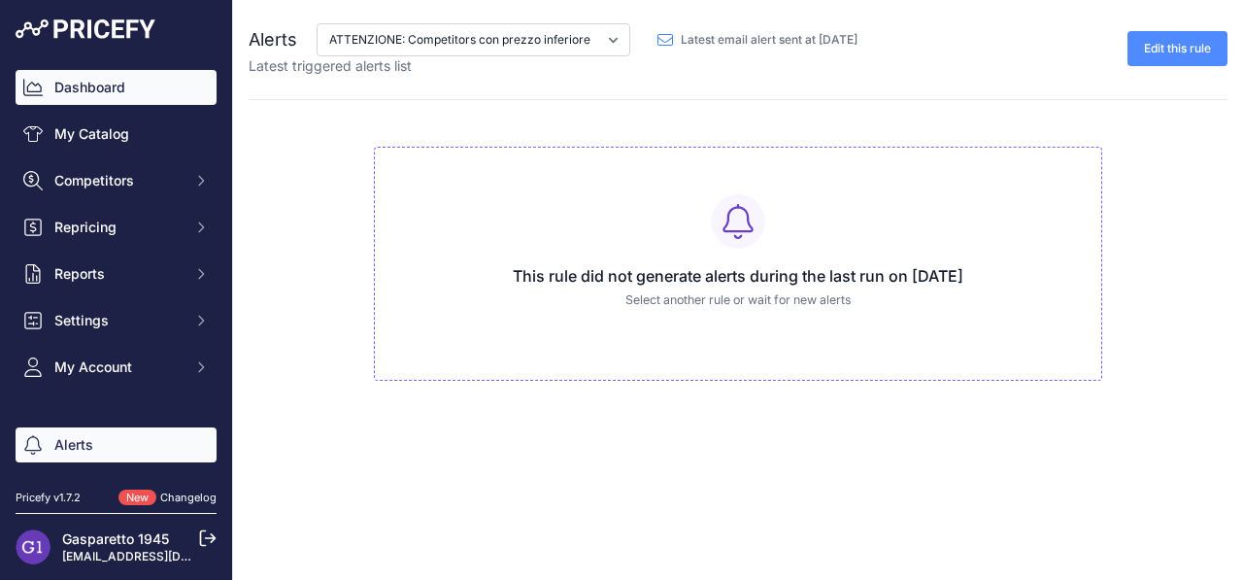
click at [55, 85] on link "Dashboard" at bounding box center [116, 87] width 201 height 35
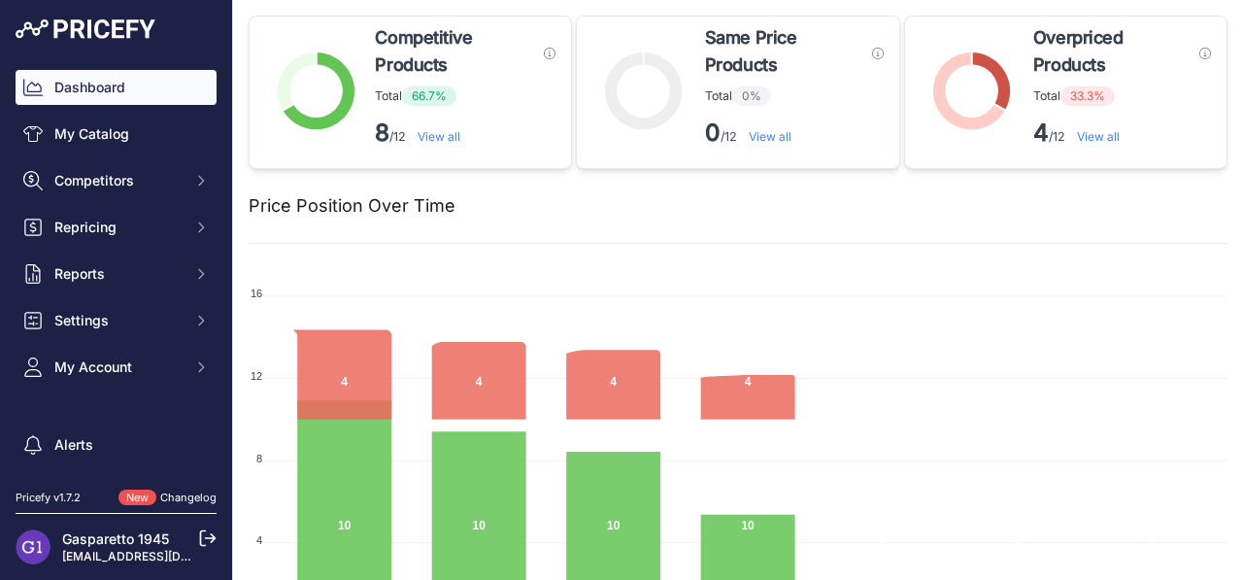
click at [1115, 140] on link "View all" at bounding box center [1098, 136] width 43 height 15
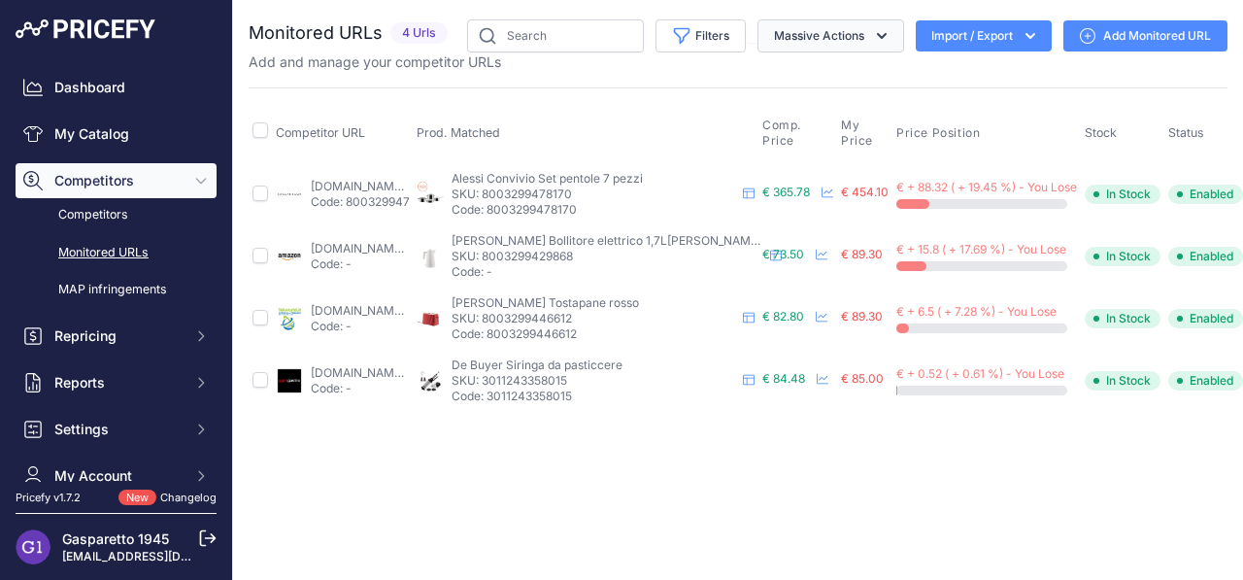
click at [880, 34] on icon "button" at bounding box center [881, 35] width 19 height 19
click at [836, 453] on div "Close You are not connected to the internet." at bounding box center [738, 290] width 1010 height 580
